Goal: Task Accomplishment & Management: Complete application form

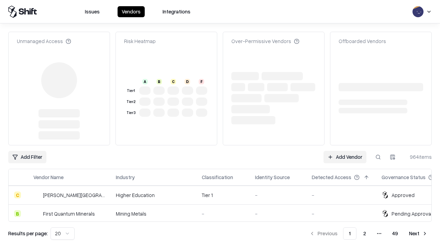
click at [345, 151] on link "Add Vendor" at bounding box center [345, 157] width 43 height 12
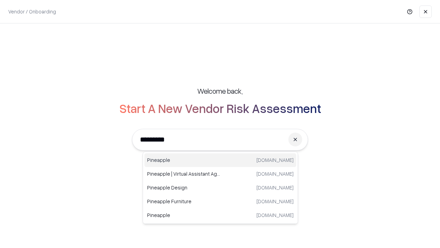
click at [221, 160] on div "Pineapple [DOMAIN_NAME]" at bounding box center [220, 160] width 152 height 14
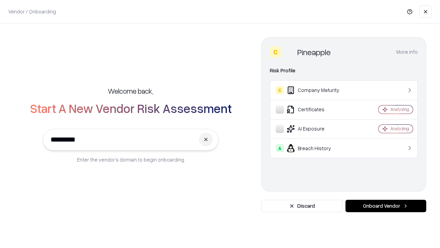
type input "*********"
click at [386, 206] on button "Onboard Vendor" at bounding box center [386, 206] width 81 height 12
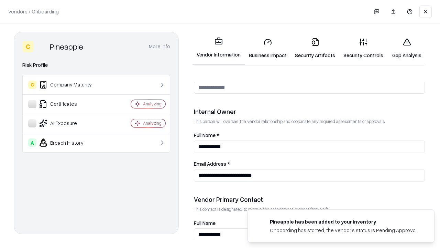
scroll to position [356, 0]
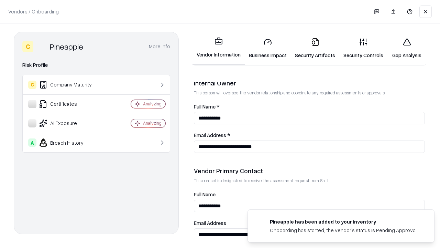
click at [268, 48] on link "Business Impact" at bounding box center [268, 48] width 46 height 32
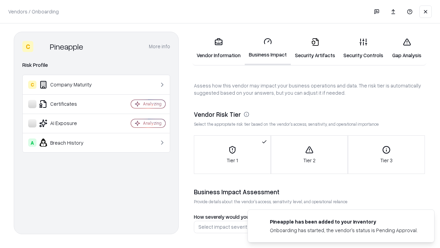
click at [315, 48] on link "Security Artifacts" at bounding box center [315, 48] width 49 height 32
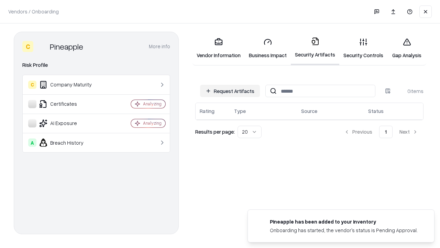
click at [230, 91] on button "Request Artifacts" at bounding box center [230, 91] width 60 height 12
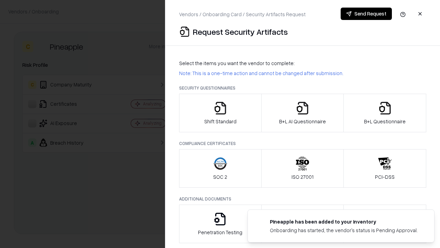
click at [220, 113] on icon "button" at bounding box center [221, 108] width 14 height 14
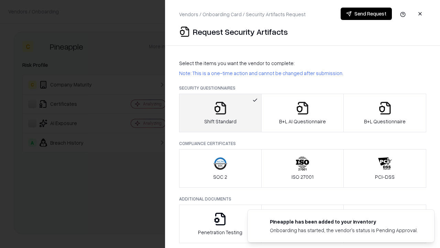
click at [366, 14] on button "Send Request" at bounding box center [366, 14] width 51 height 12
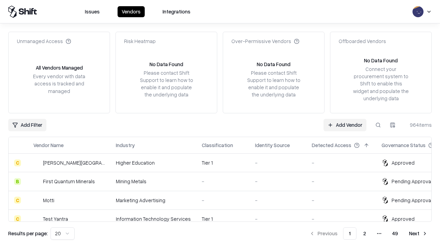
click at [345, 125] on link "Add Vendor" at bounding box center [345, 125] width 43 height 12
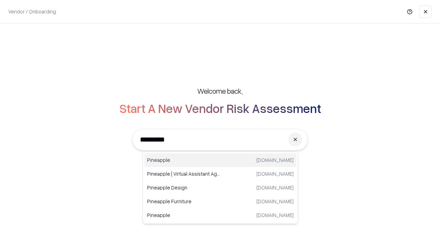
click at [221, 160] on div "Pineapple [DOMAIN_NAME]" at bounding box center [220, 160] width 152 height 14
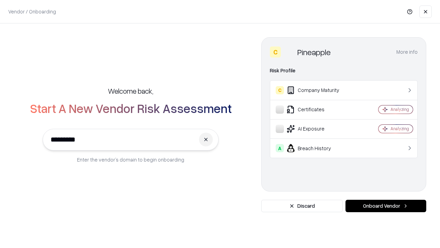
type input "*********"
click at [386, 206] on button "Onboard Vendor" at bounding box center [386, 206] width 81 height 12
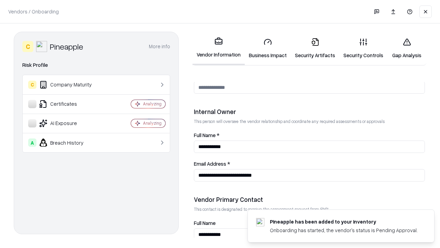
scroll to position [356, 0]
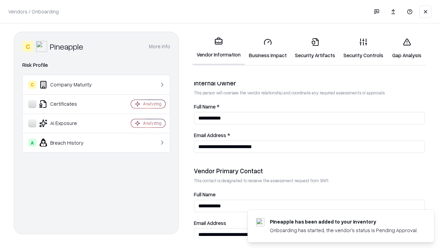
click at [407, 48] on link "Gap Analysis" at bounding box center [407, 48] width 39 height 32
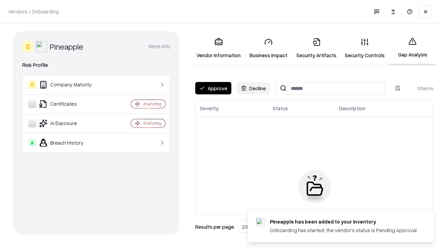
click at [213, 88] on button "Approve" at bounding box center [213, 88] width 36 height 12
